Goal: Download file/media

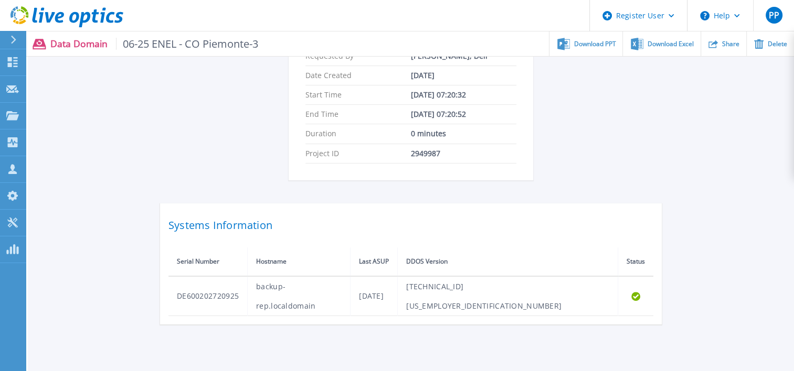
scroll to position [262, 0]
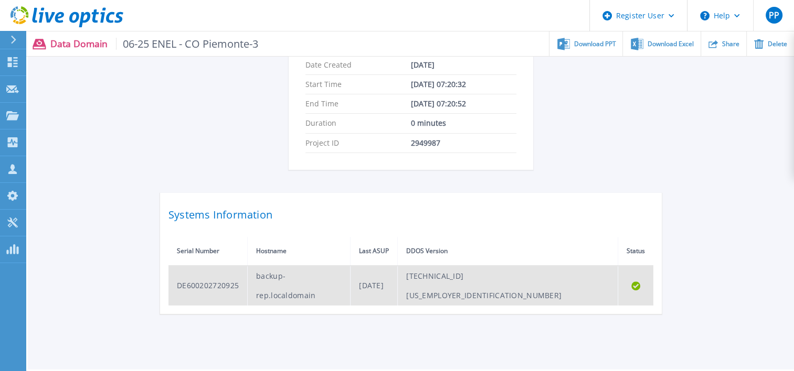
click at [204, 277] on td "DE600202720925" at bounding box center [207, 286] width 79 height 40
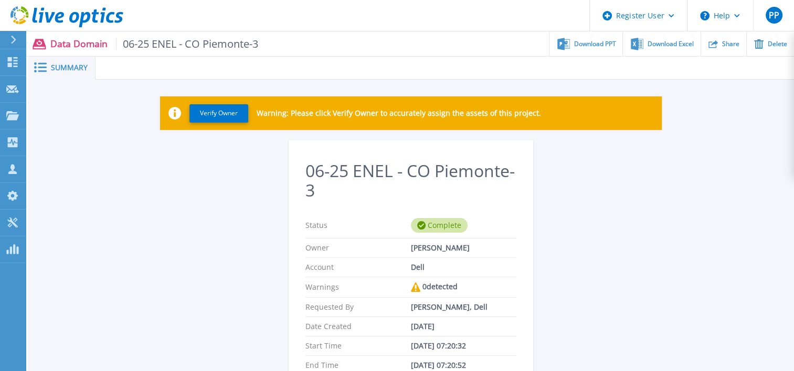
scroll to position [0, 0]
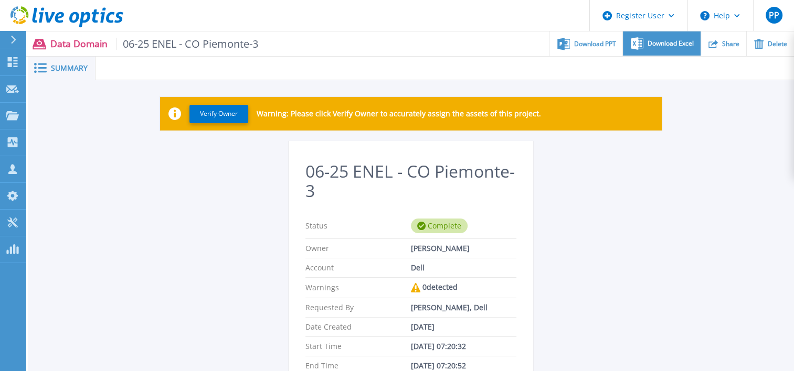
click at [648, 44] on span "Download Excel" at bounding box center [670, 43] width 46 height 6
click at [667, 50] on div "Download Excel" at bounding box center [661, 43] width 77 height 25
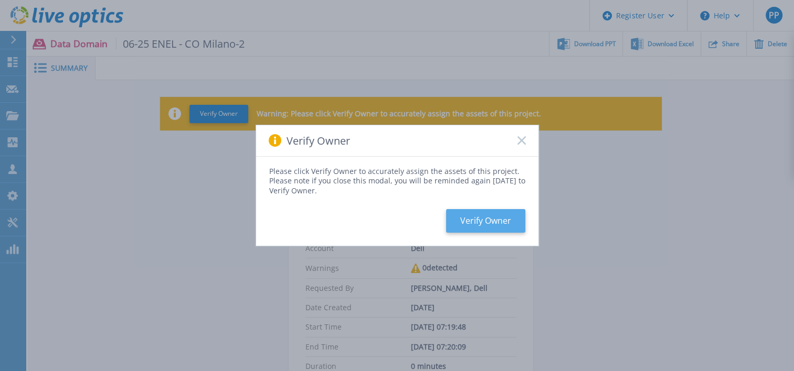
click at [507, 219] on button "Verify Owner" at bounding box center [485, 221] width 79 height 24
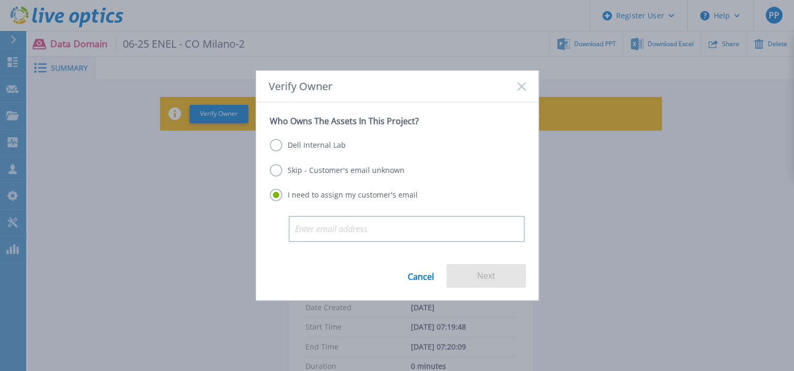
click at [526, 89] on div "Verify Owner" at bounding box center [397, 86] width 282 height 31
click at [520, 87] on icon at bounding box center [521, 86] width 8 height 8
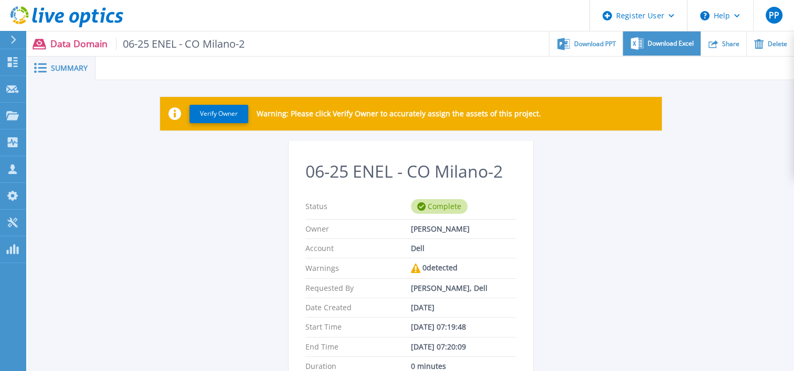
click at [665, 42] on span "Download Excel" at bounding box center [670, 43] width 46 height 6
click at [664, 46] on span "Download Excel" at bounding box center [670, 43] width 46 height 6
